Goal: Transaction & Acquisition: Book appointment/travel/reservation

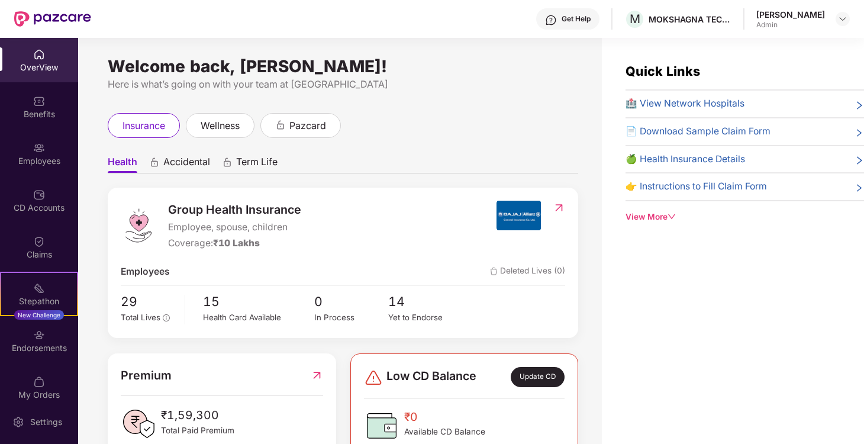
scroll to position [12, 0]
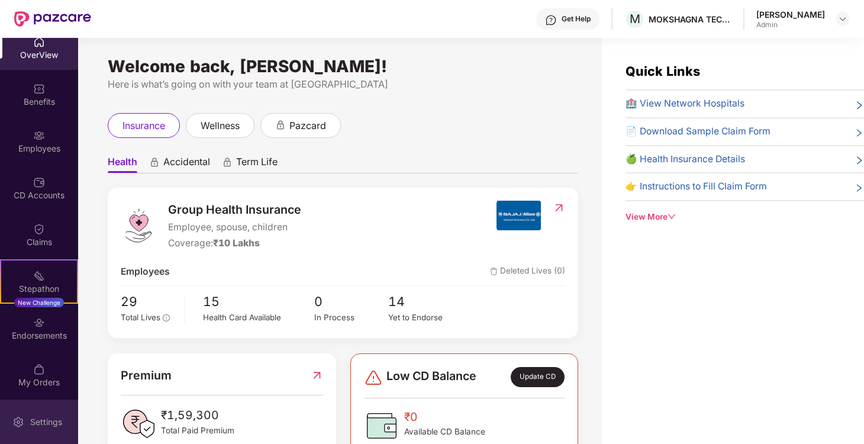
click at [26, 431] on div "Settings" at bounding box center [39, 422] width 78 height 44
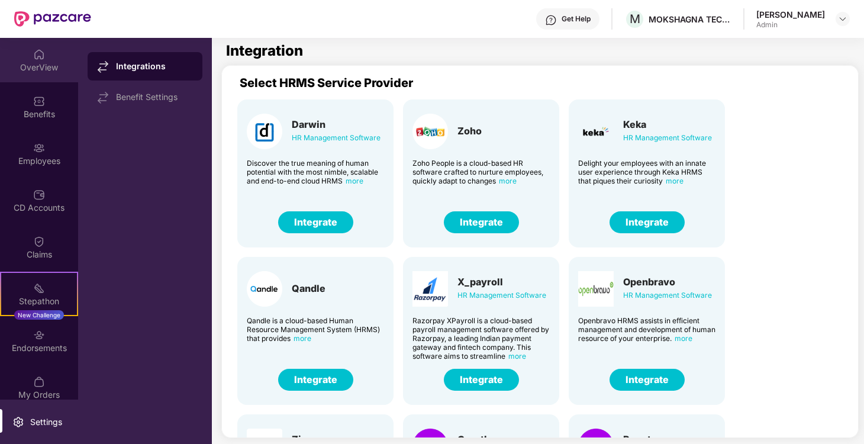
click at [34, 66] on div "OverView" at bounding box center [39, 68] width 78 height 12
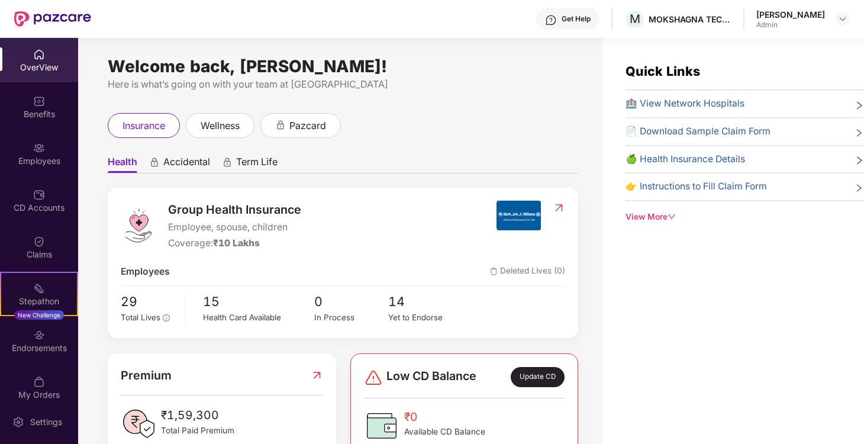
click at [832, 20] on div "[PERSON_NAME] Admin" at bounding box center [803, 19] width 94 height 21
click at [846, 18] on img at bounding box center [842, 18] width 9 height 9
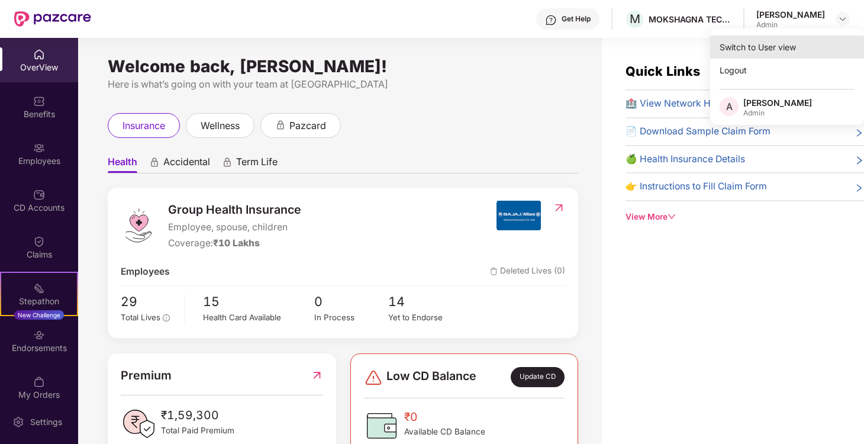
click at [754, 51] on div "Switch to User view" at bounding box center [787, 47] width 154 height 23
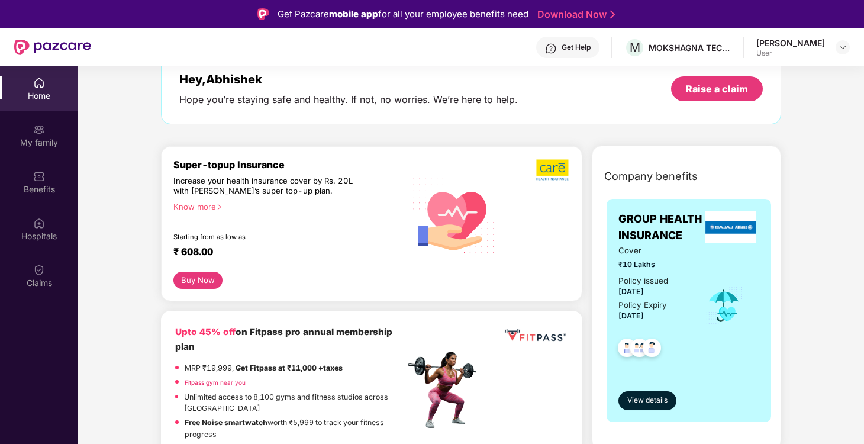
scroll to position [78, 0]
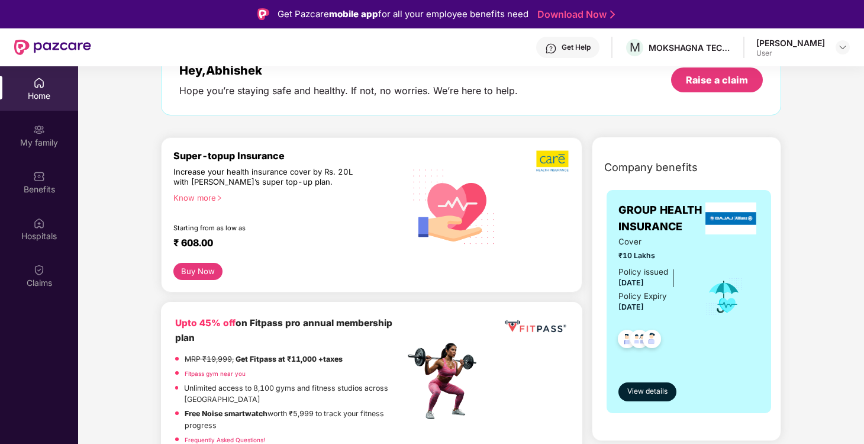
click at [197, 197] on div "Know more" at bounding box center [285, 197] width 224 height 8
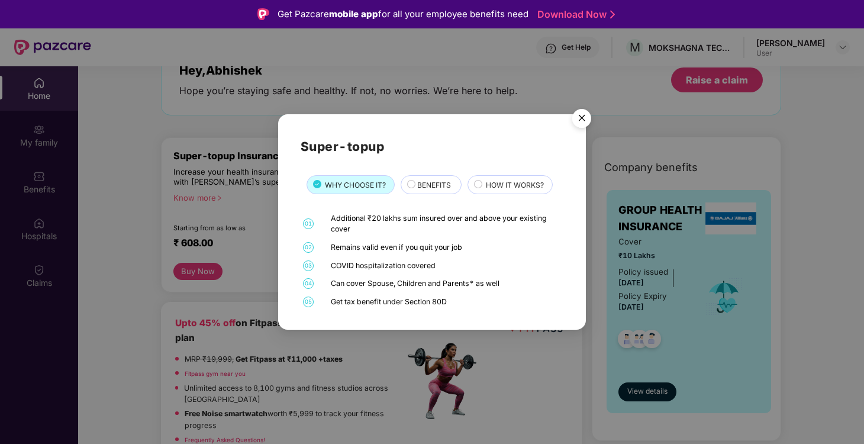
click at [426, 184] on span "BENEFITS" at bounding box center [434, 184] width 34 height 11
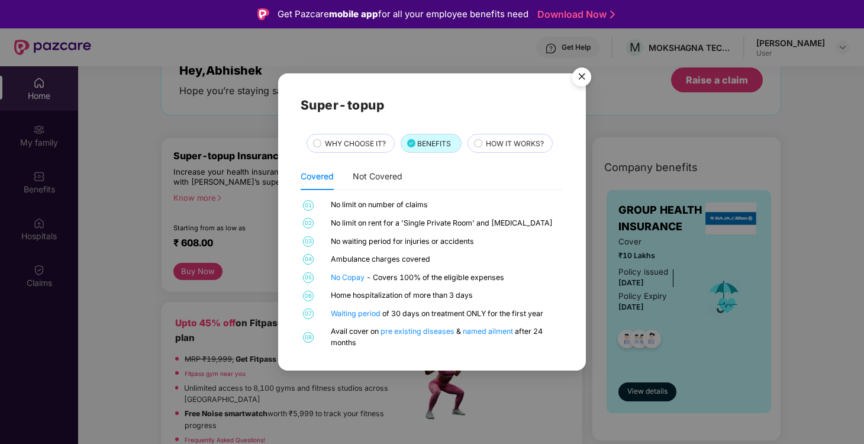
click at [372, 145] on span "WHY CHOOSE IT?" at bounding box center [355, 143] width 61 height 11
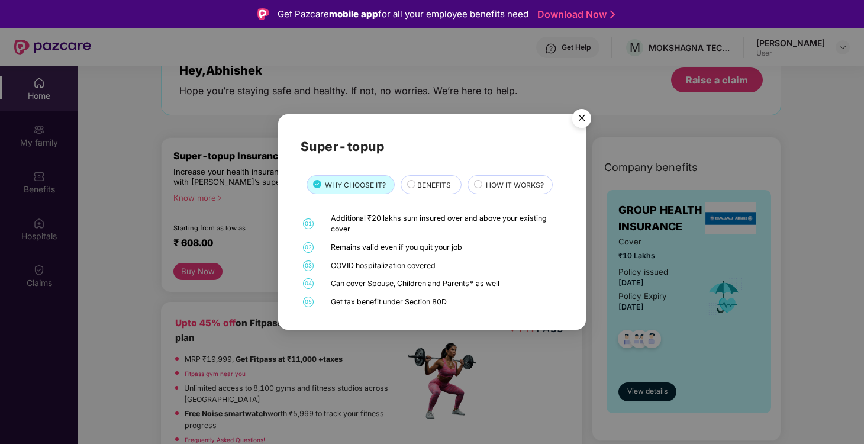
click at [434, 186] on span "BENEFITS" at bounding box center [434, 184] width 34 height 11
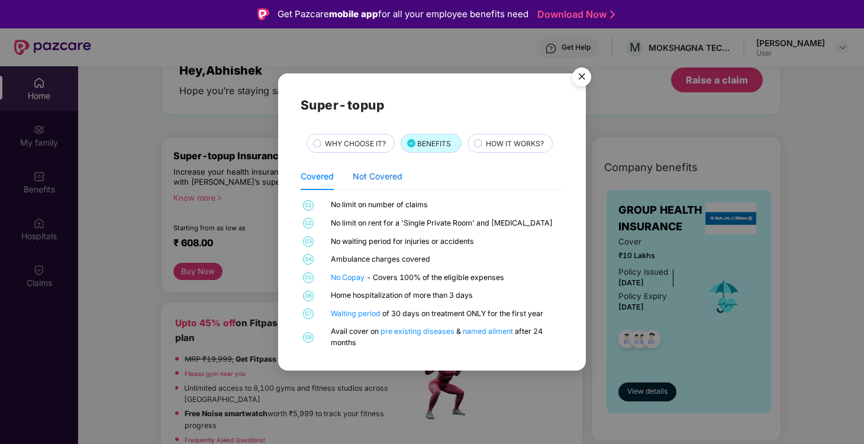
click at [389, 177] on div "Not Covered" at bounding box center [378, 176] width 50 height 13
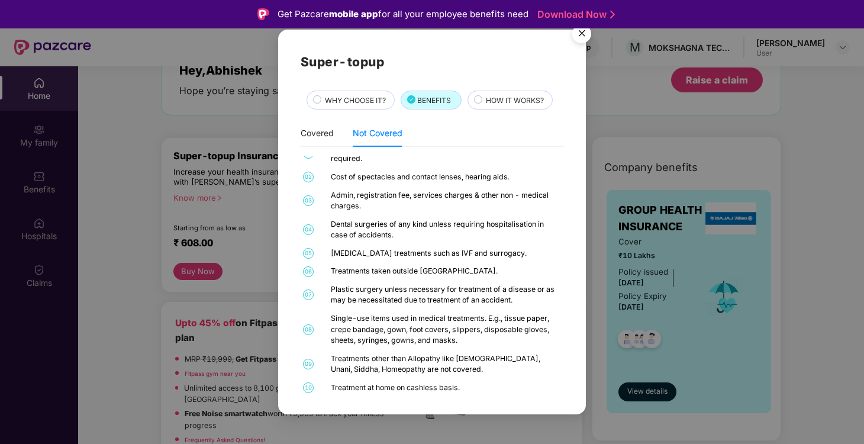
scroll to position [0, 0]
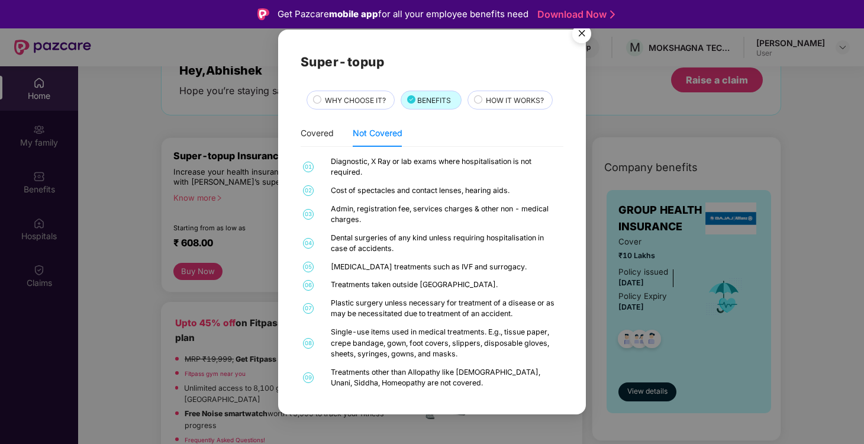
click at [500, 101] on span "HOW IT WORKS?" at bounding box center [515, 100] width 58 height 11
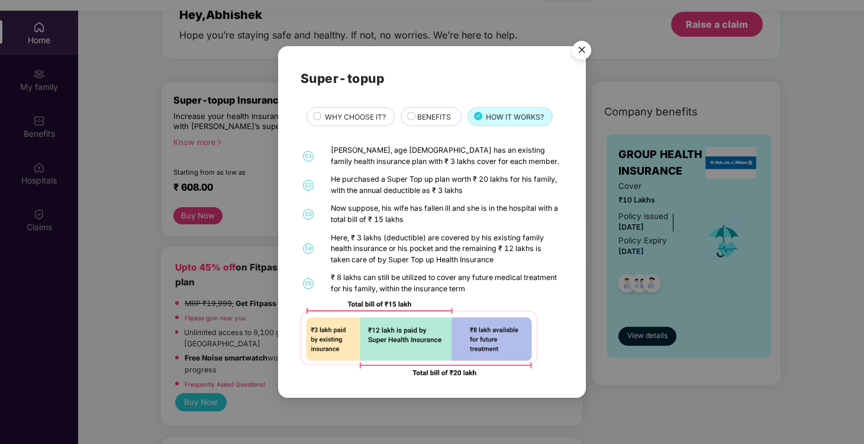
scroll to position [41, 0]
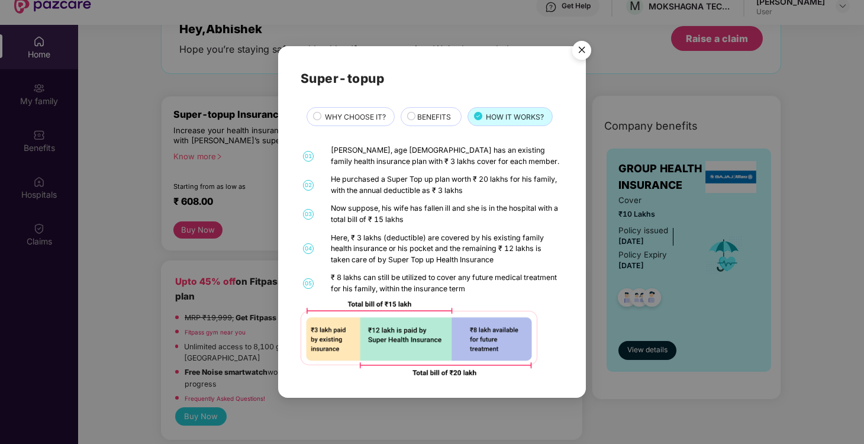
click at [577, 50] on img "Close" at bounding box center [581, 52] width 33 height 33
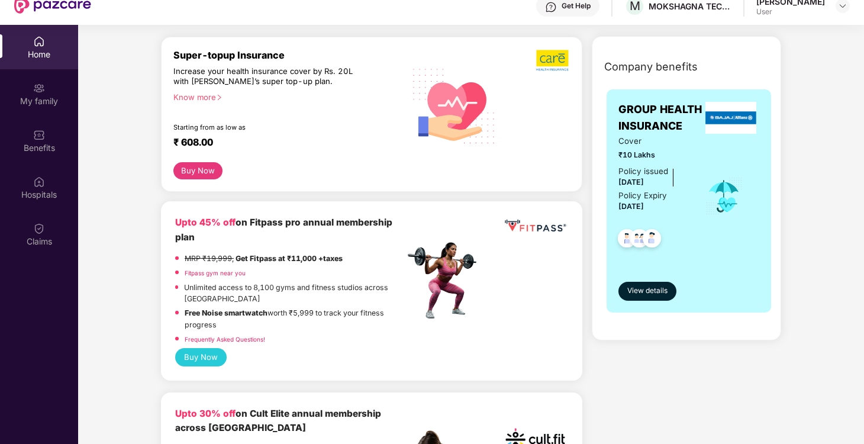
scroll to position [136, 0]
click at [198, 97] on div "Know more" at bounding box center [285, 97] width 224 height 8
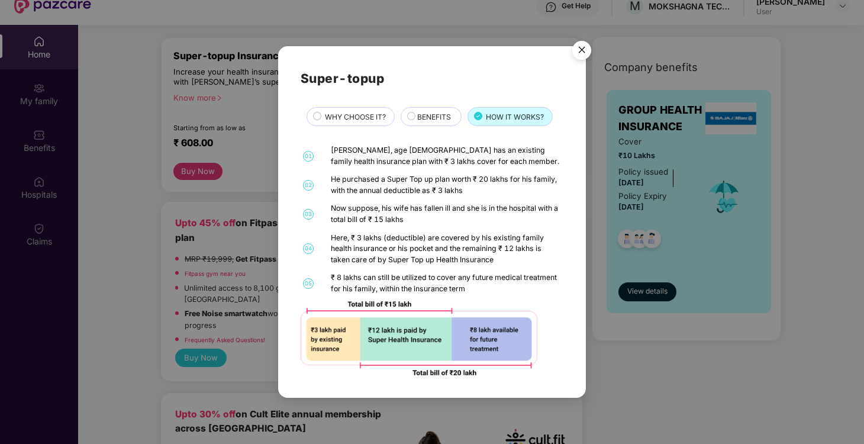
click at [342, 115] on span "WHY CHOOSE IT?" at bounding box center [355, 116] width 61 height 11
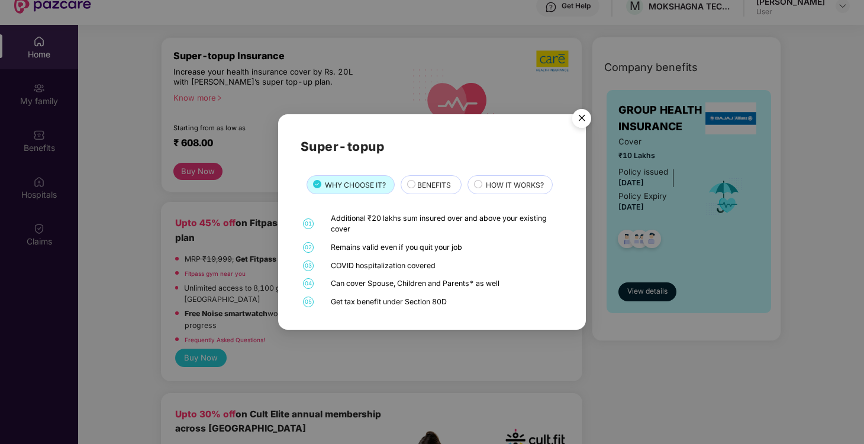
click at [434, 190] on span "BENEFITS" at bounding box center [434, 184] width 34 height 11
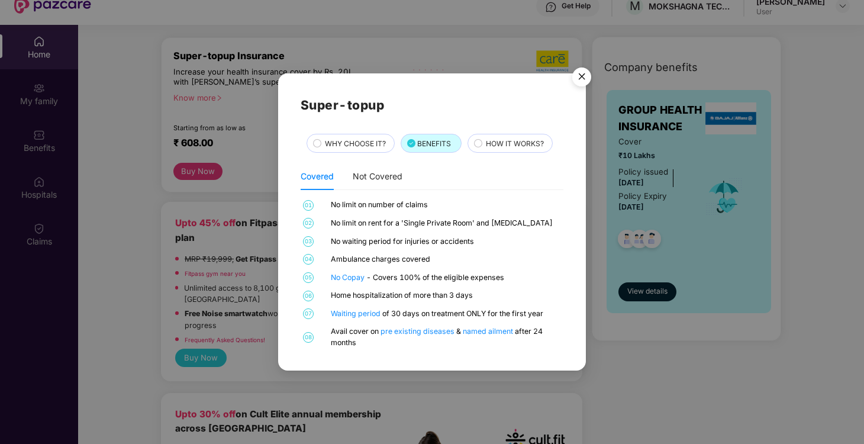
click at [578, 80] on img "Close" at bounding box center [581, 78] width 33 height 33
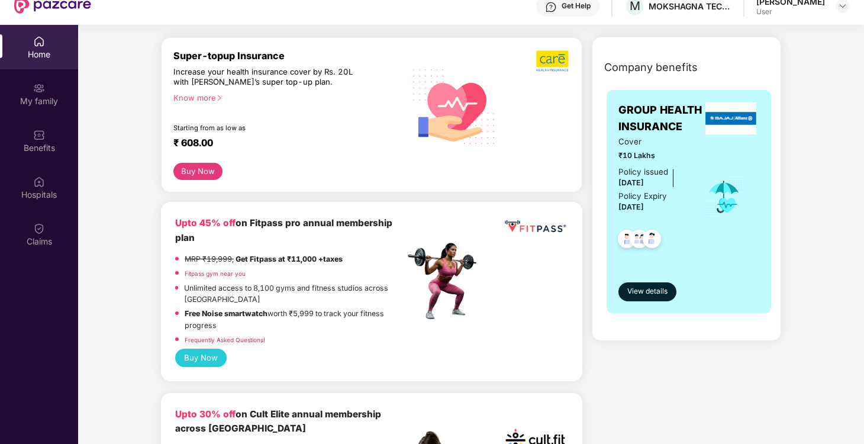
click at [207, 170] on button "Buy Now" at bounding box center [197, 172] width 49 height 18
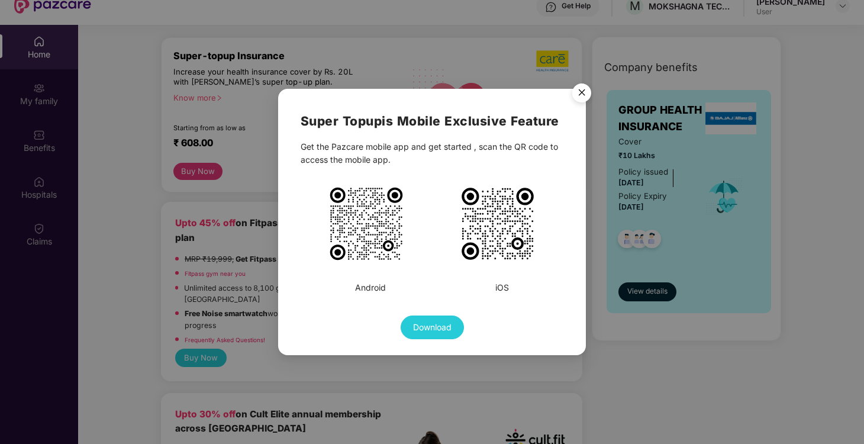
click at [584, 93] on img "Close" at bounding box center [581, 94] width 33 height 33
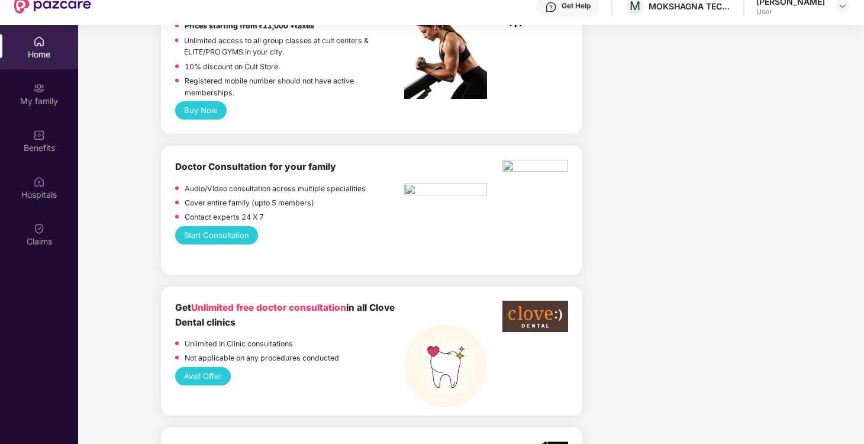
scroll to position [561, 0]
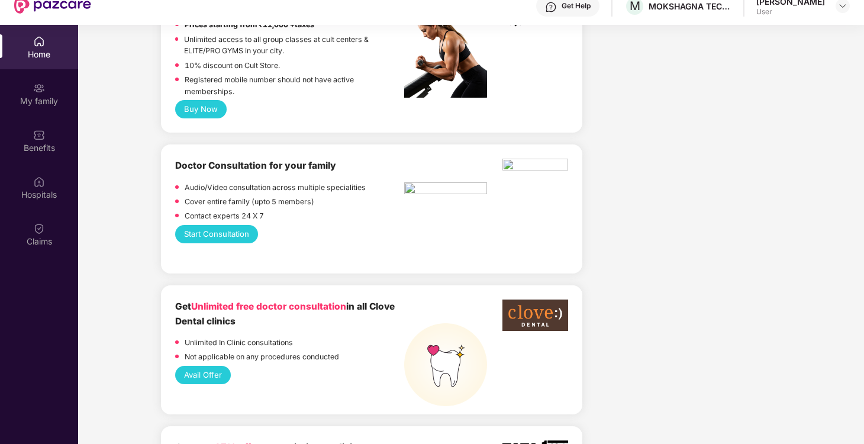
click at [233, 233] on button "Start Consultation" at bounding box center [216, 234] width 83 height 18
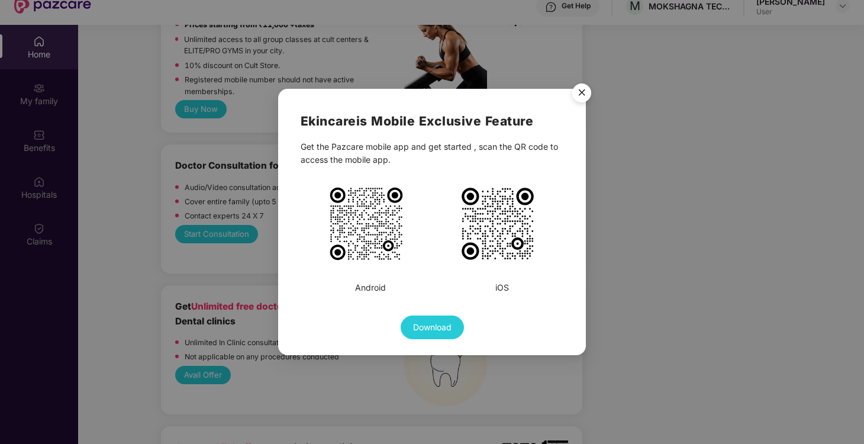
click at [584, 94] on img "Close" at bounding box center [581, 94] width 33 height 33
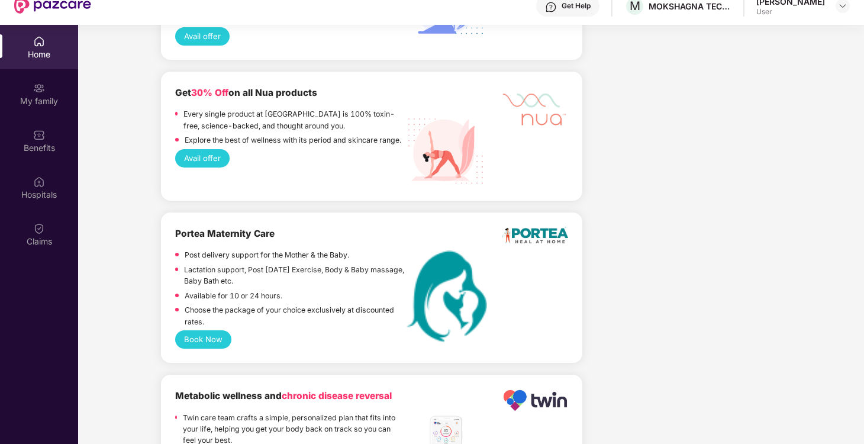
scroll to position [1364, 0]
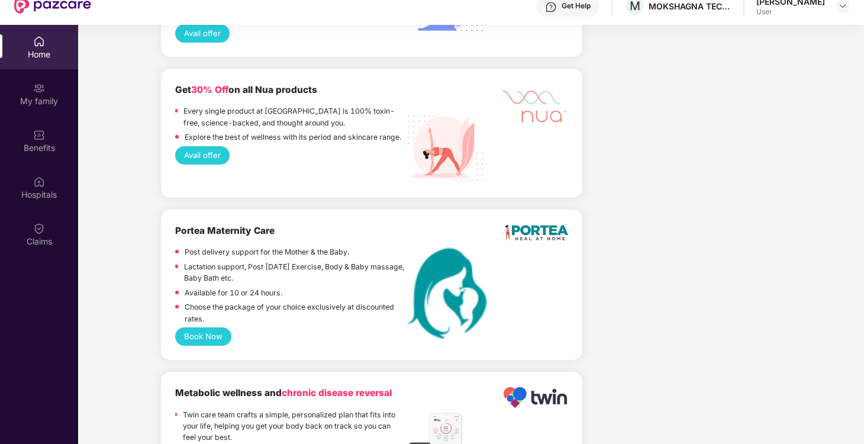
click at [211, 342] on button "Book Now" at bounding box center [203, 336] width 56 height 18
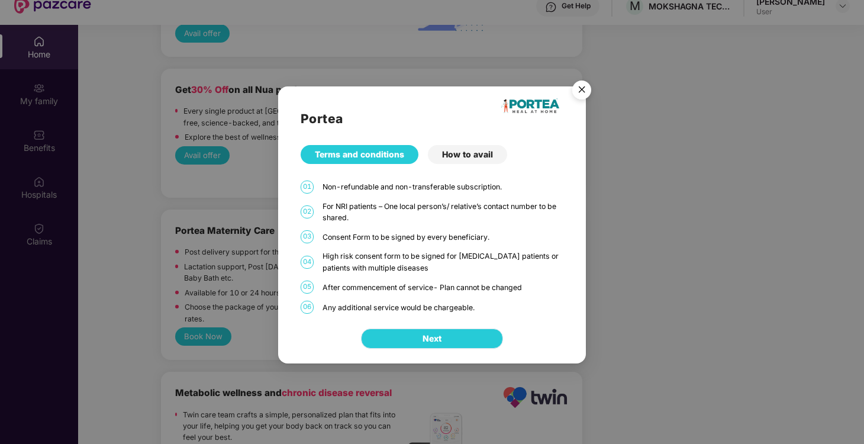
click at [442, 339] on button "Next" at bounding box center [432, 339] width 142 height 20
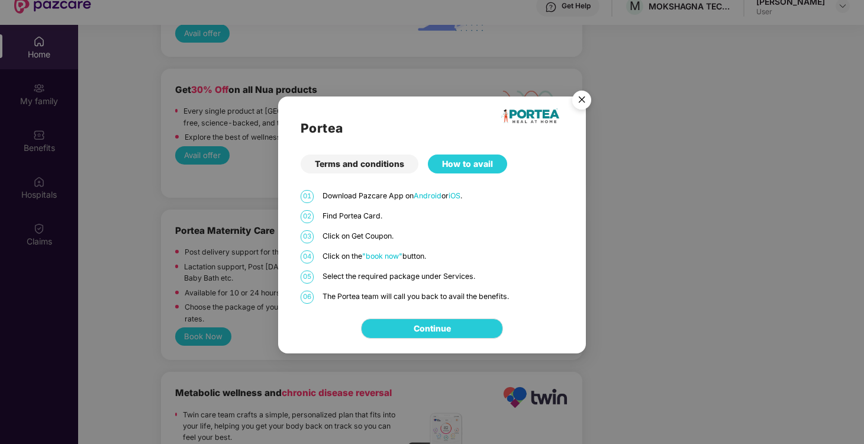
click at [478, 159] on div "How to avail" at bounding box center [467, 163] width 79 height 19
click at [450, 325] on link "Continue" at bounding box center [432, 328] width 37 height 13
